Goal: Task Accomplishment & Management: Manage account settings

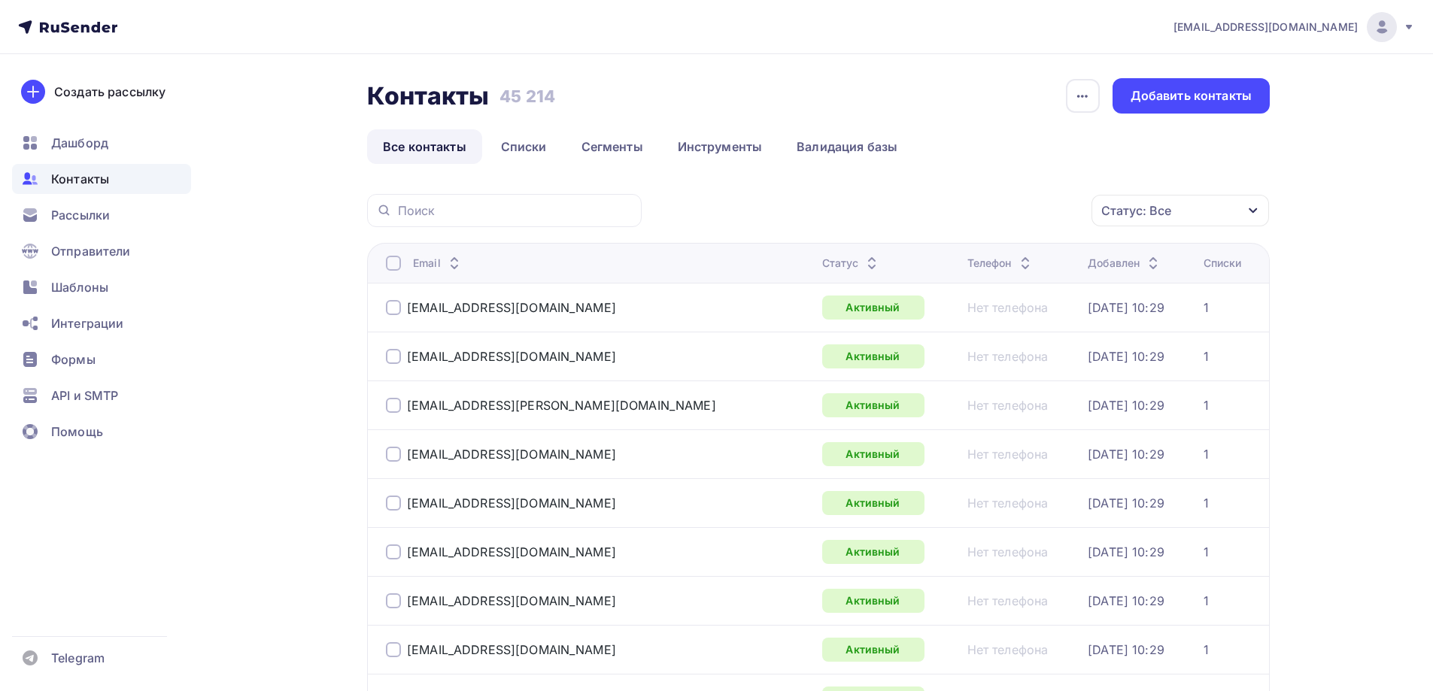
click at [1235, 214] on div "Статус: Все" at bounding box center [1181, 211] width 178 height 32
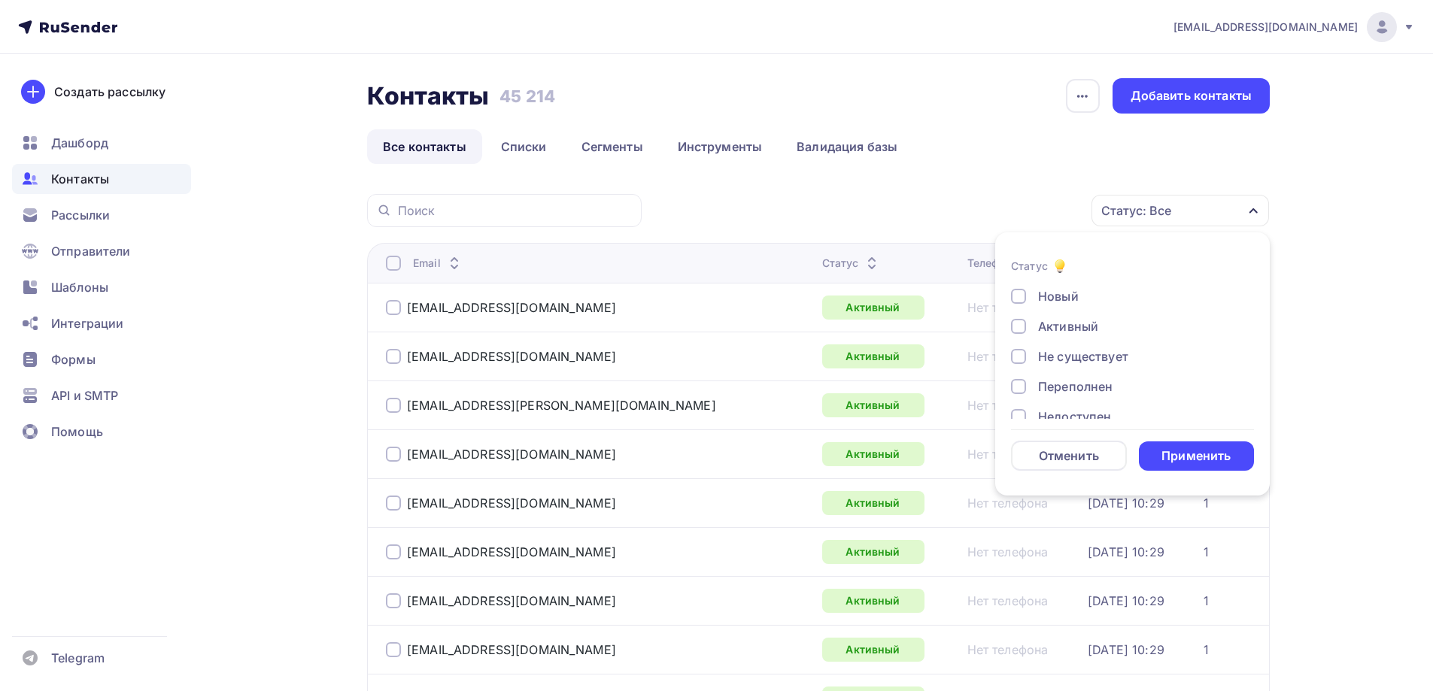
click at [1106, 358] on div "Не существует" at bounding box center [1083, 357] width 90 height 18
click at [1101, 381] on div "Переполнен" at bounding box center [1075, 387] width 74 height 18
click at [1094, 342] on div "Недоступен" at bounding box center [1074, 342] width 73 height 18
click at [1085, 370] on div "Отписан" at bounding box center [1064, 372] width 52 height 18
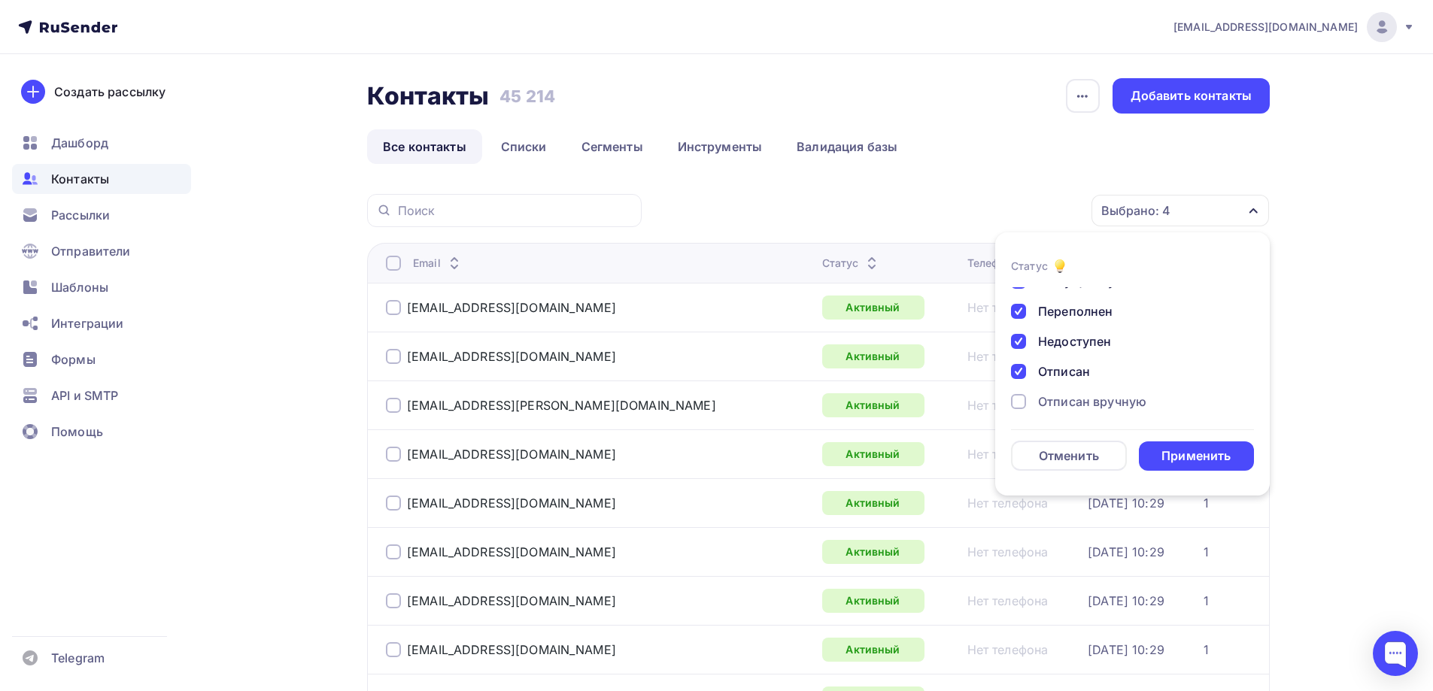
click at [1067, 409] on div "Отписан вручную" at bounding box center [1092, 402] width 108 height 18
click at [1071, 397] on div "Жалоба" at bounding box center [1061, 398] width 47 height 18
click at [1208, 455] on div "Применить" at bounding box center [1196, 456] width 69 height 17
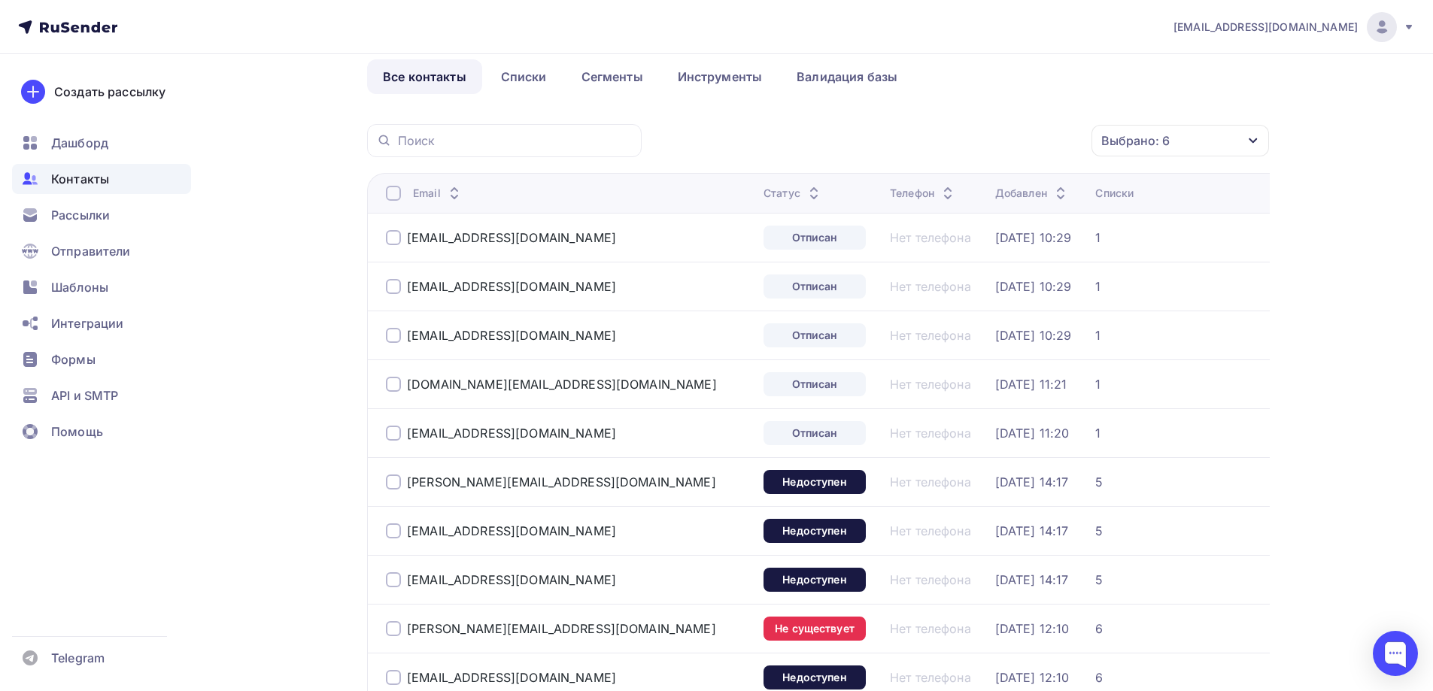
scroll to position [32, 0]
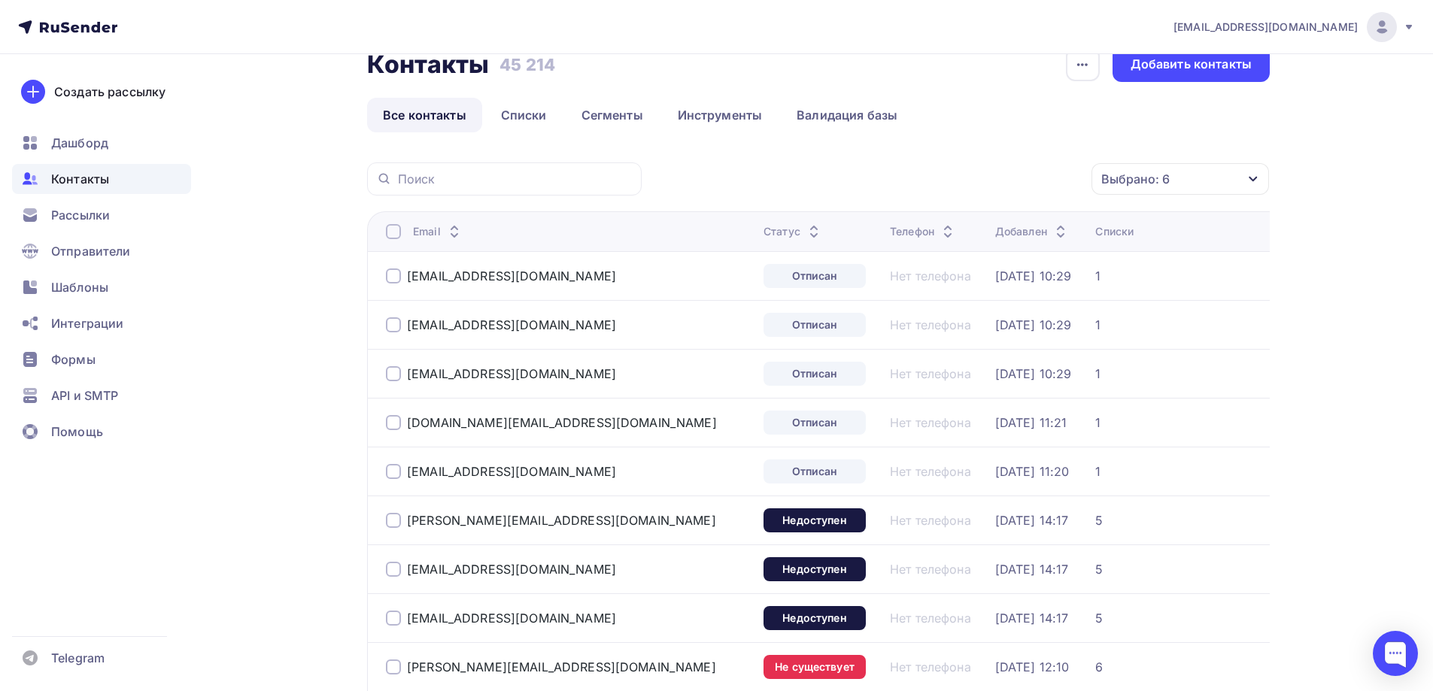
click at [394, 234] on div at bounding box center [393, 231] width 15 height 15
click at [992, 166] on div "Действие" at bounding box center [979, 179] width 199 height 29
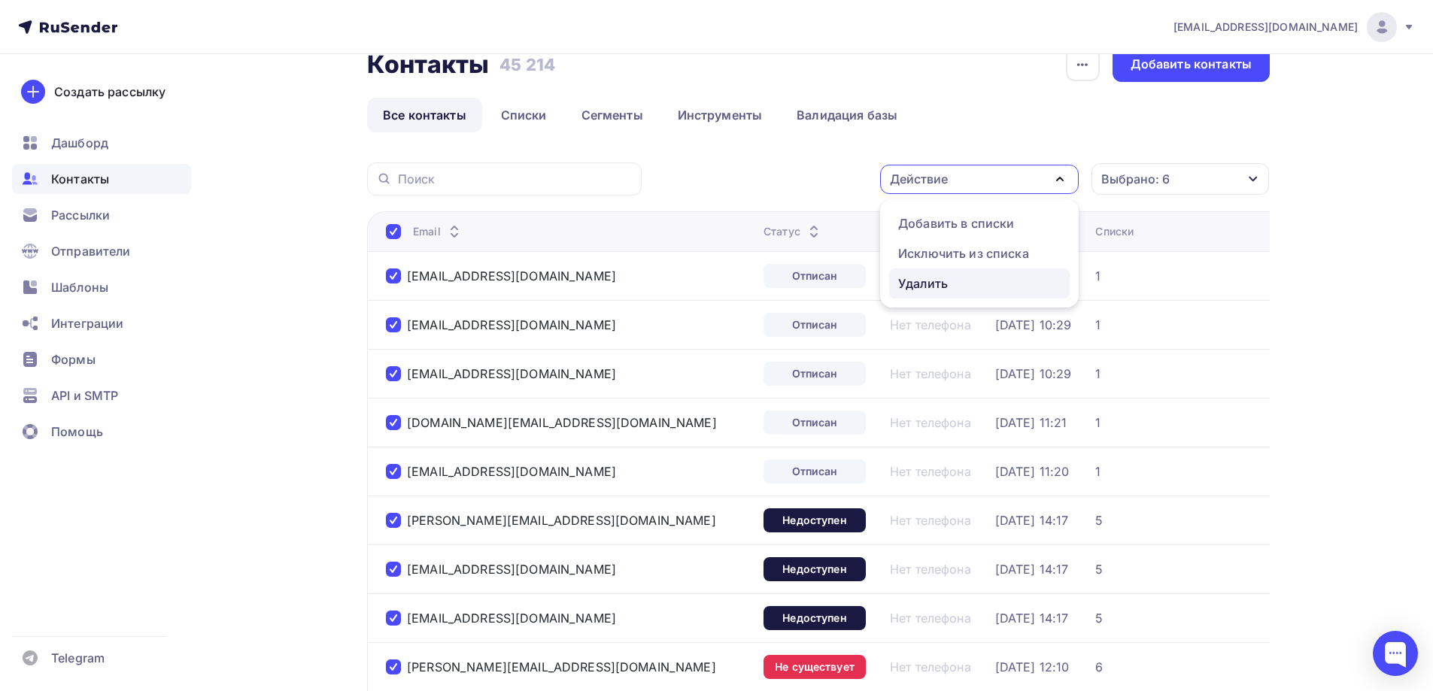
click at [948, 284] on div "Удалить" at bounding box center [923, 284] width 50 height 18
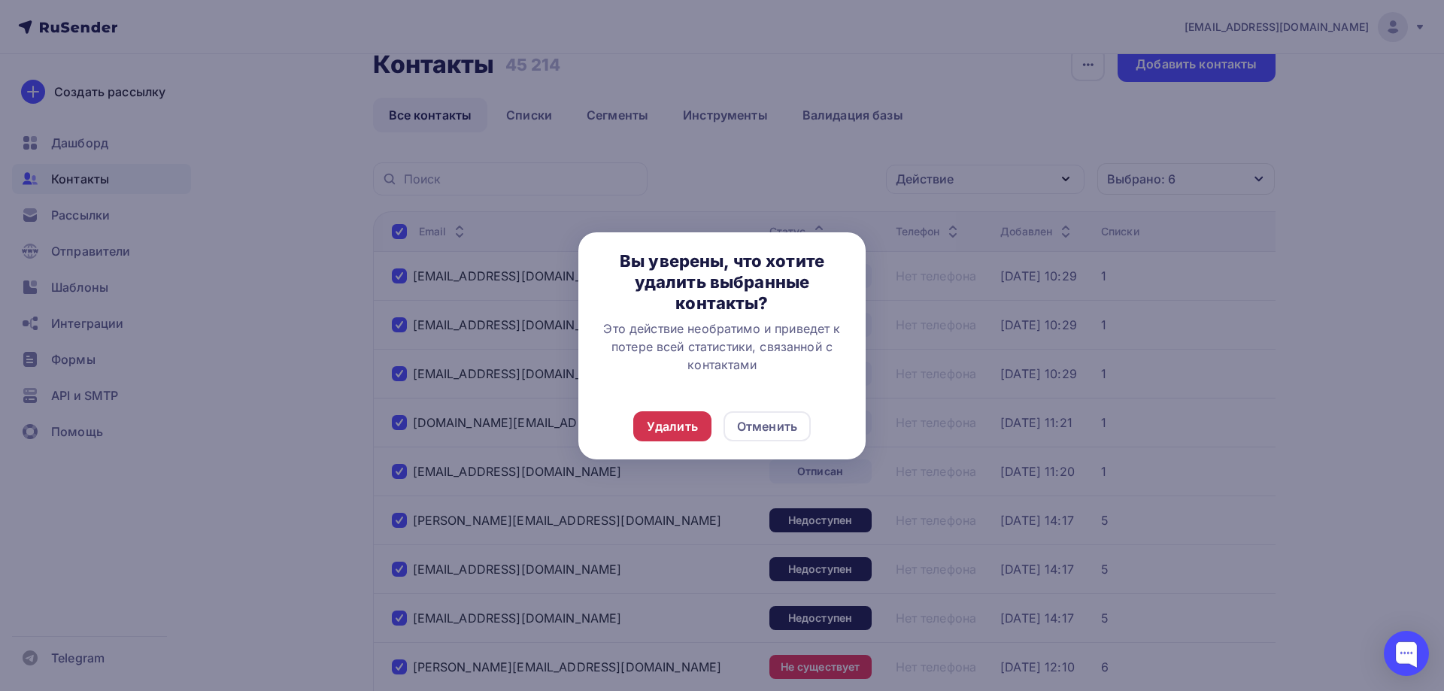
click at [680, 433] on div "Удалить" at bounding box center [672, 427] width 51 height 18
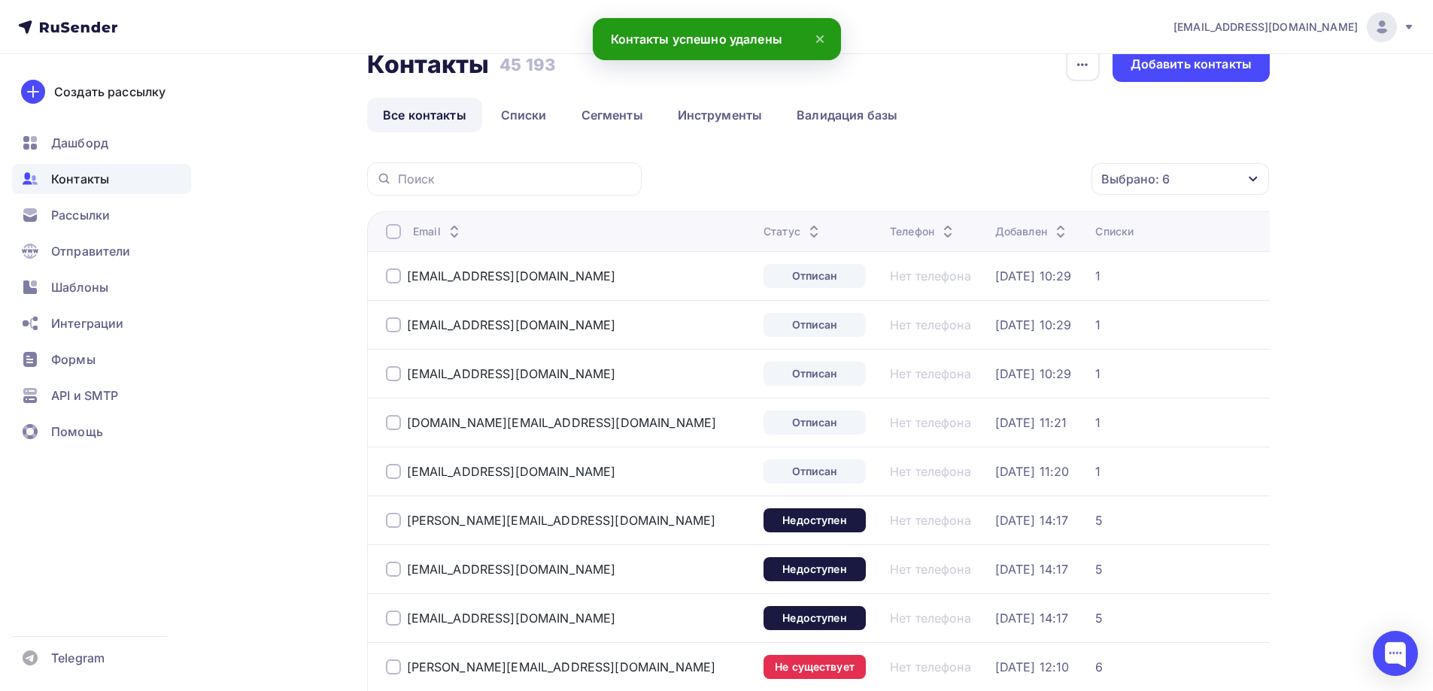
click at [400, 235] on div at bounding box center [393, 231] width 15 height 15
click at [1060, 173] on icon "button" at bounding box center [1060, 179] width 18 height 18
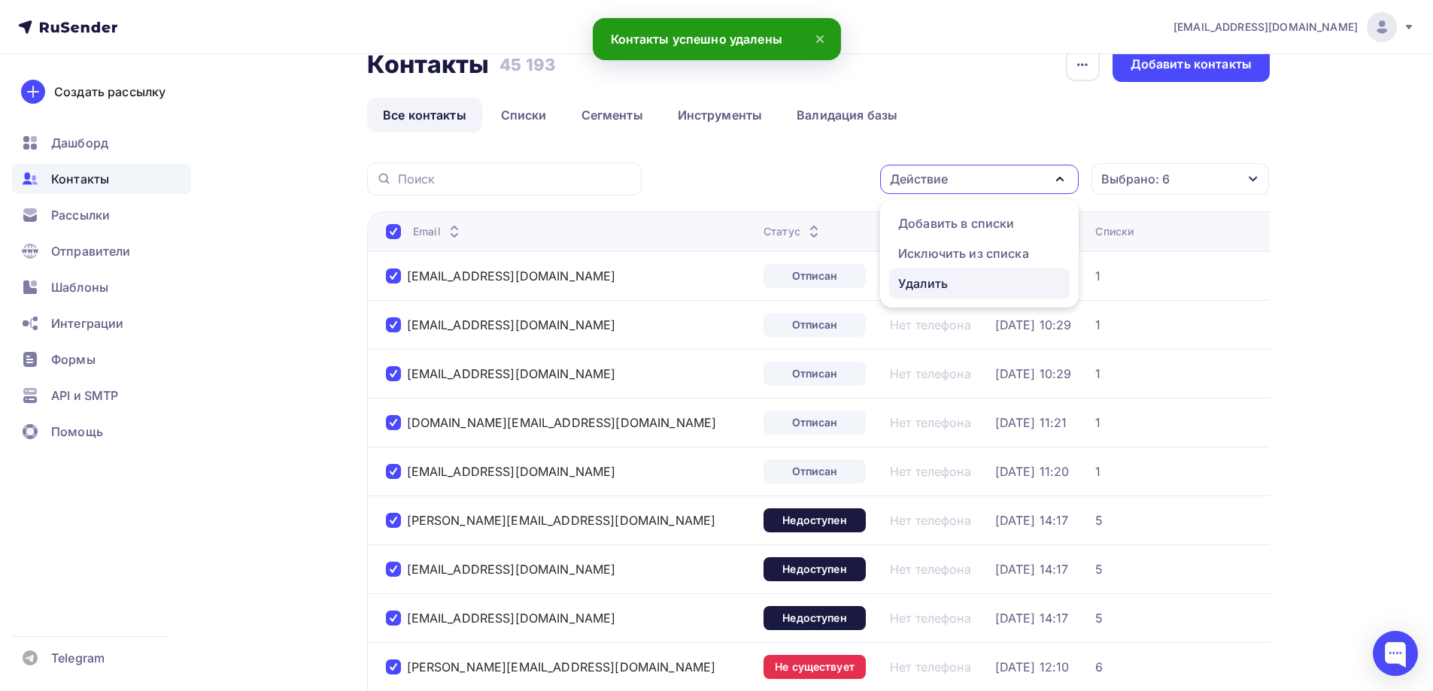
click at [1007, 283] on div "Удалить" at bounding box center [979, 284] width 163 height 18
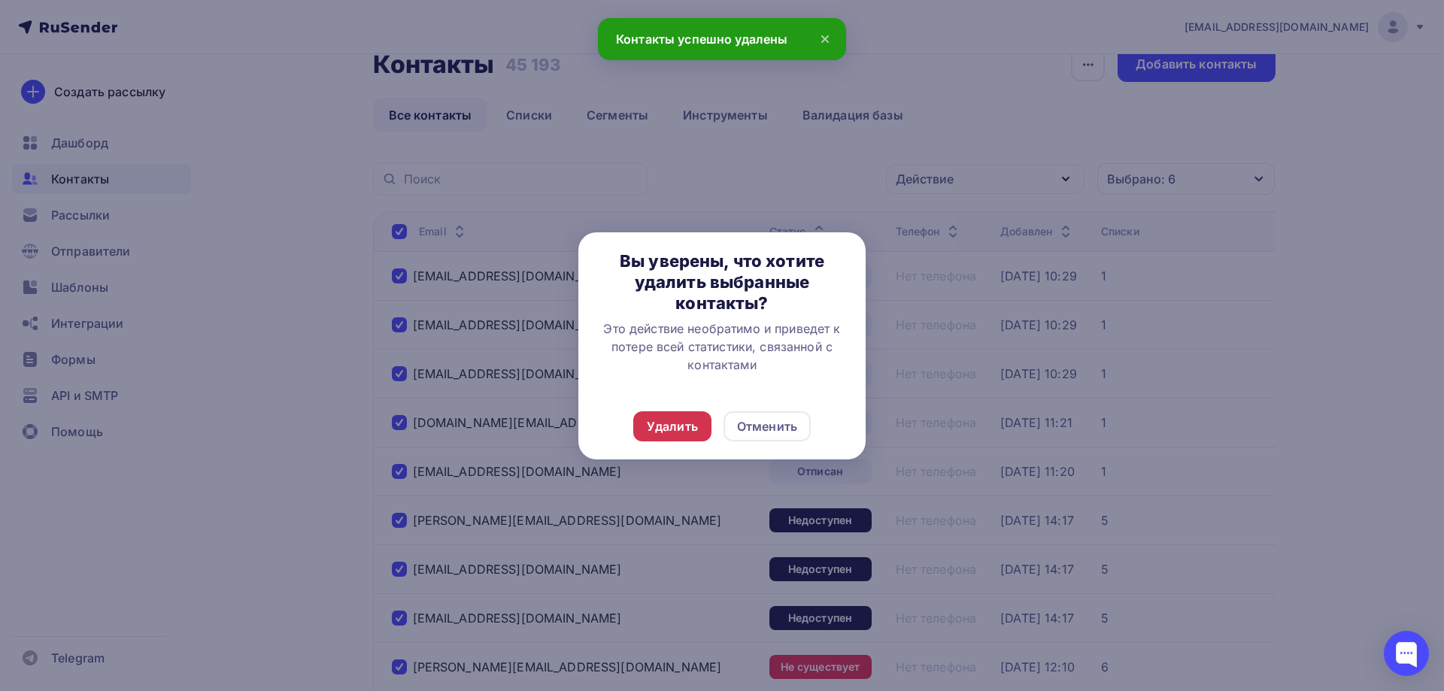
click at [664, 423] on div "Удалить" at bounding box center [672, 427] width 51 height 18
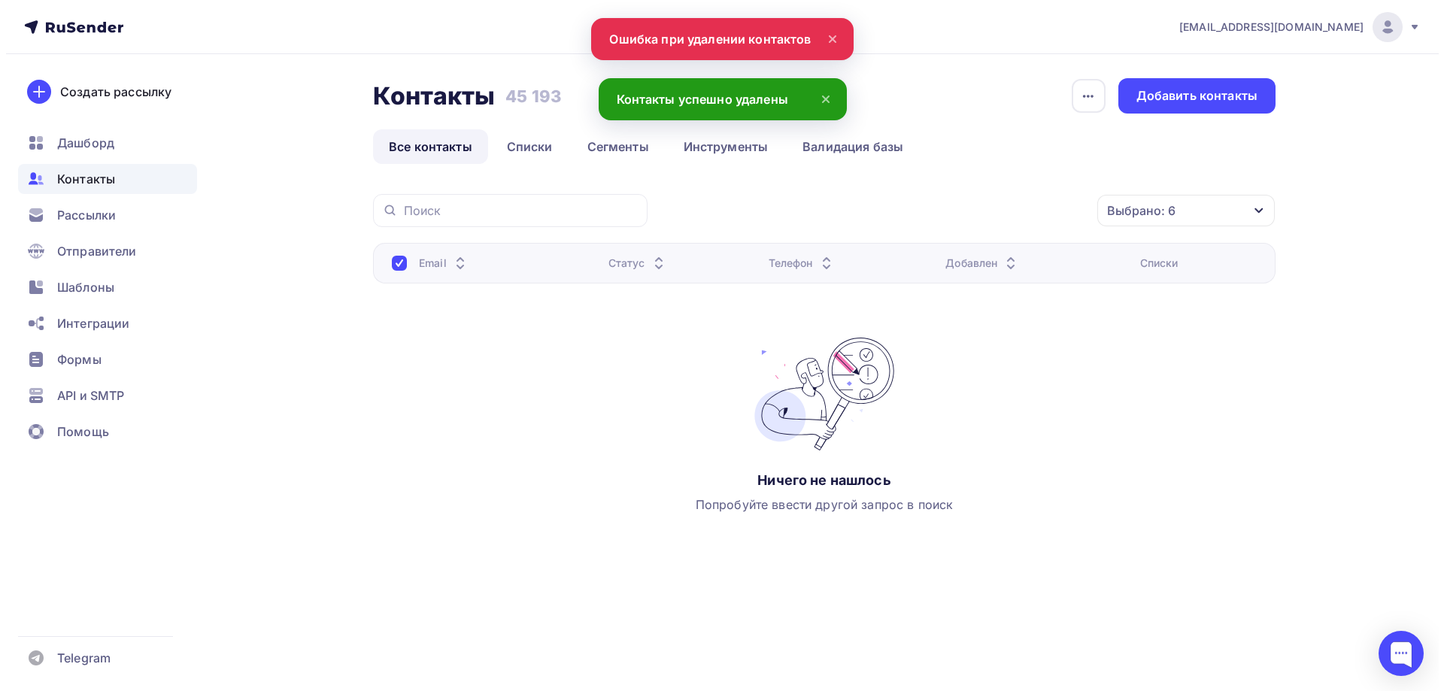
scroll to position [0, 0]
click at [114, 183] on div "Контакты" at bounding box center [101, 179] width 179 height 30
